Goal: Find specific page/section: Find specific page/section

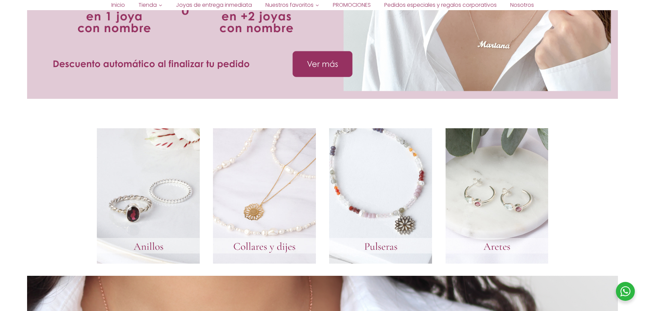
scroll to position [203, 0]
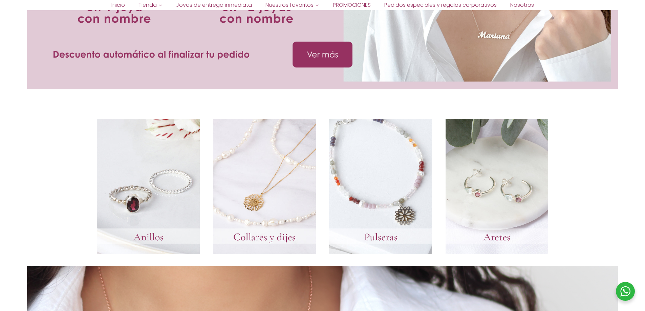
click at [169, 156] on link at bounding box center [148, 186] width 103 height 135
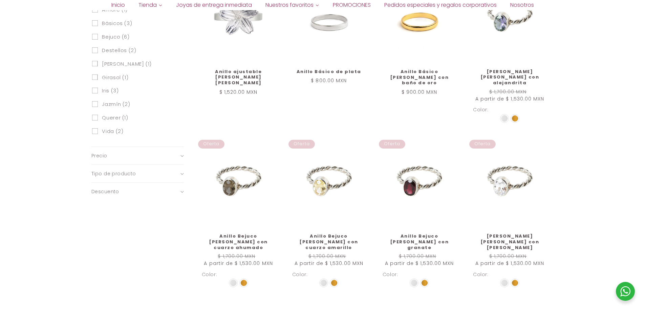
scroll to position [372, 0]
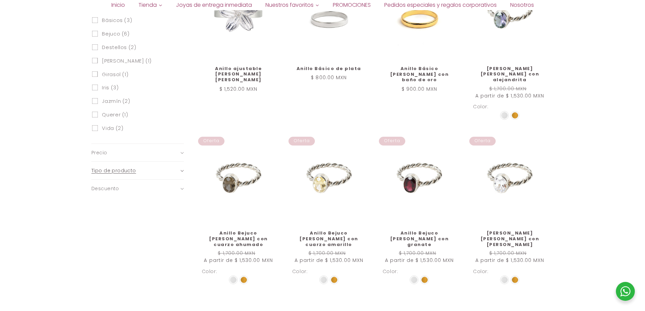
click at [160, 171] on div "Tipo de producto (0)" at bounding box center [134, 170] width 86 height 7
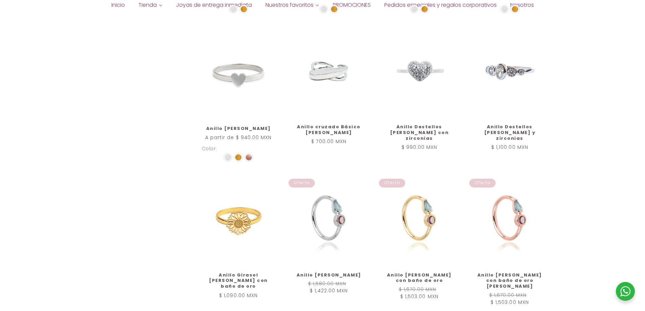
scroll to position [880, 0]
